Goal: Task Accomplishment & Management: Complete application form

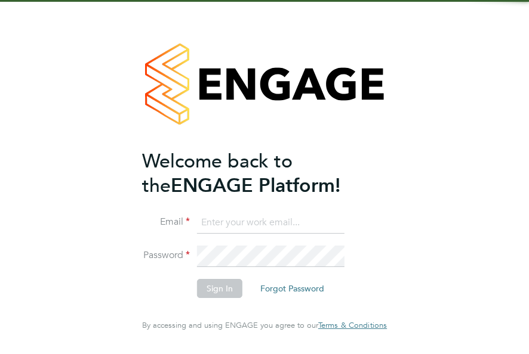
type input "megan@educationmattersgroup.co.uk"
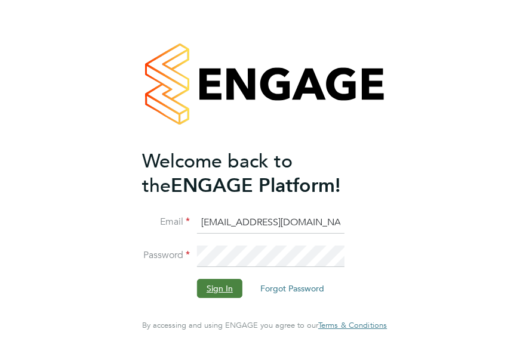
click at [201, 292] on button "Sign In" at bounding box center [219, 288] width 45 height 19
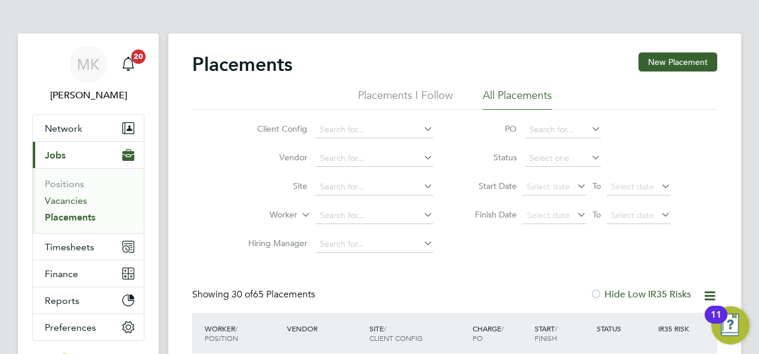
click at [74, 202] on link "Vacancies" at bounding box center [66, 200] width 42 height 11
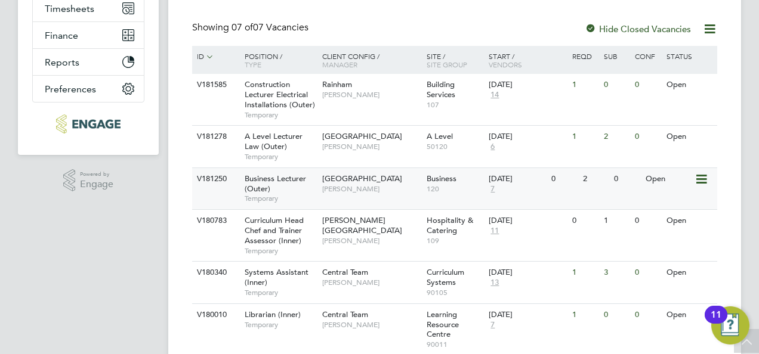
click at [289, 184] on div "Business Lecturer (Outer) Temporary" at bounding box center [278, 188] width 84 height 41
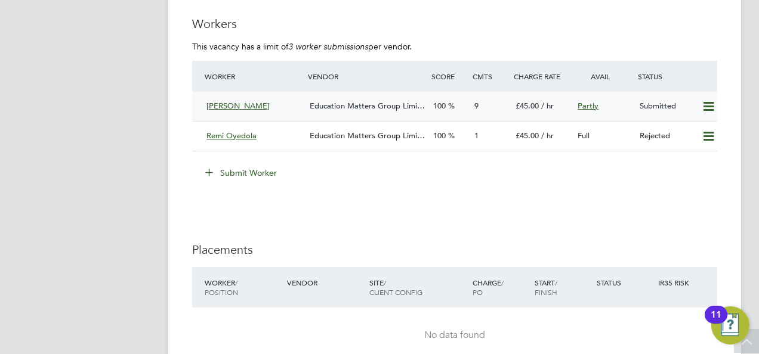
click at [325, 106] on span "Education Matters Group Limi…" at bounding box center [367, 106] width 115 height 10
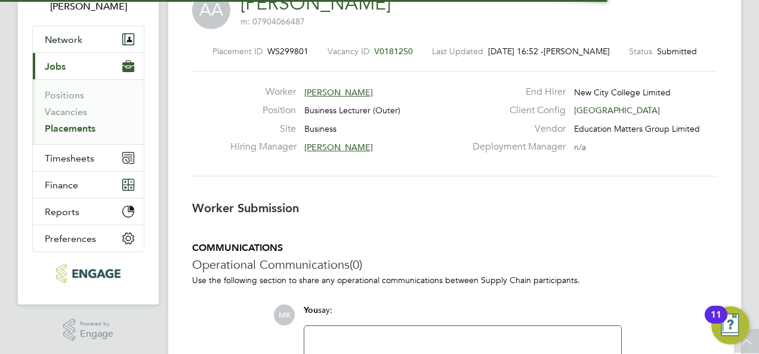
scroll to position [6, 6]
